Goal: Transaction & Acquisition: Purchase product/service

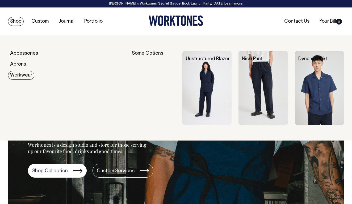
click at [210, 76] on img at bounding box center [207, 88] width 49 height 74
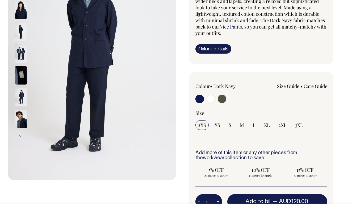
scroll to position [109, 0]
click at [203, 98] on input "radio" at bounding box center [200, 98] width 9 height 9
click at [247, 125] on div "2XS XS S M L XL 2XL 3XL" at bounding box center [262, 125] width 132 height 10
click at [244, 124] on span "M" at bounding box center [242, 124] width 4 height 6
click at [244, 124] on input "M" at bounding box center [242, 125] width 10 height 10
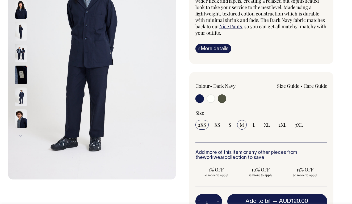
radio input "true"
select select "M"
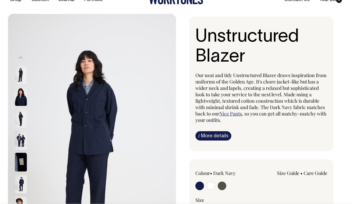
scroll to position [21, 0]
click at [223, 132] on link "i More details" at bounding box center [214, 135] width 36 height 9
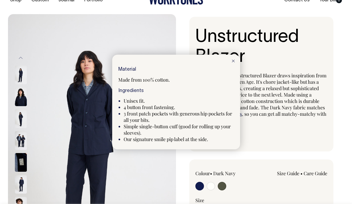
click at [242, 134] on div at bounding box center [176, 102] width 352 height 204
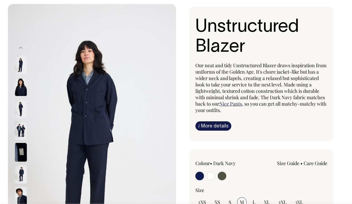
click at [286, 164] on link "Size Guide" at bounding box center [288, 163] width 22 height 6
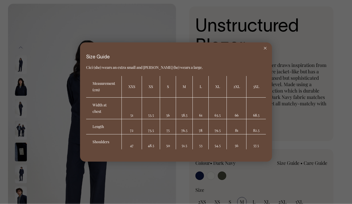
scroll to position [32, 0]
click at [309, 159] on div at bounding box center [176, 102] width 352 height 204
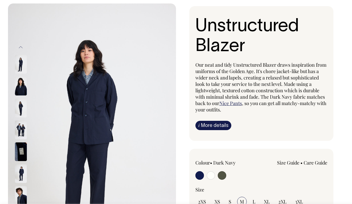
click at [296, 162] on link "Size Guide" at bounding box center [288, 162] width 22 height 6
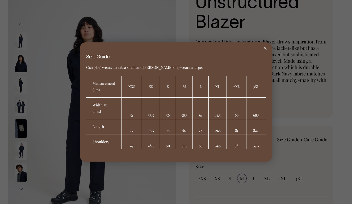
click at [292, 132] on div at bounding box center [176, 102] width 352 height 204
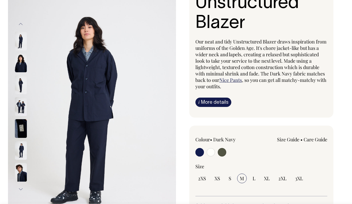
scroll to position [55, 0]
click at [19, 102] on img at bounding box center [21, 106] width 12 height 19
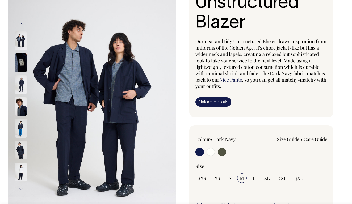
click at [24, 147] on img at bounding box center [21, 150] width 12 height 19
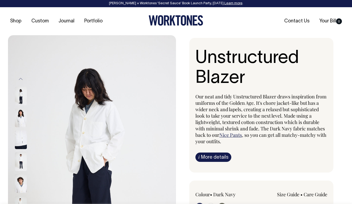
scroll to position [0, 0]
